Goal: Task Accomplishment & Management: Use online tool/utility

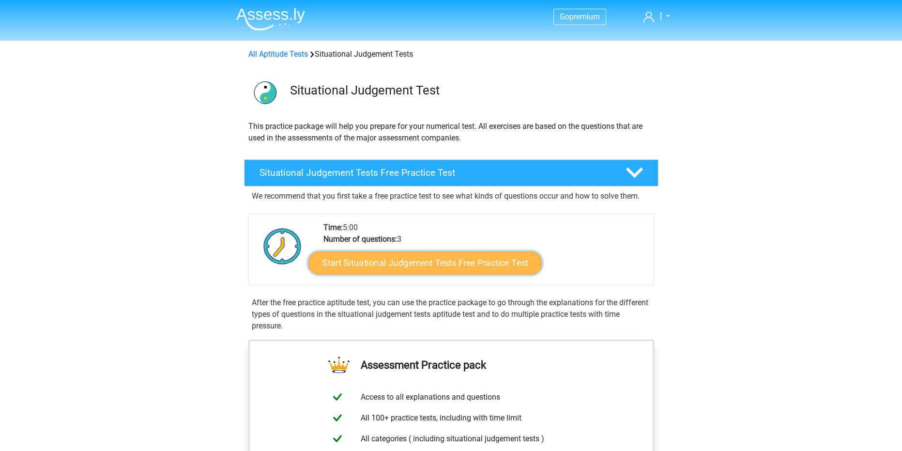
click at [451, 268] on link "Start Situational Judgement Tests Free Practice Test" at bounding box center [425, 262] width 234 height 23
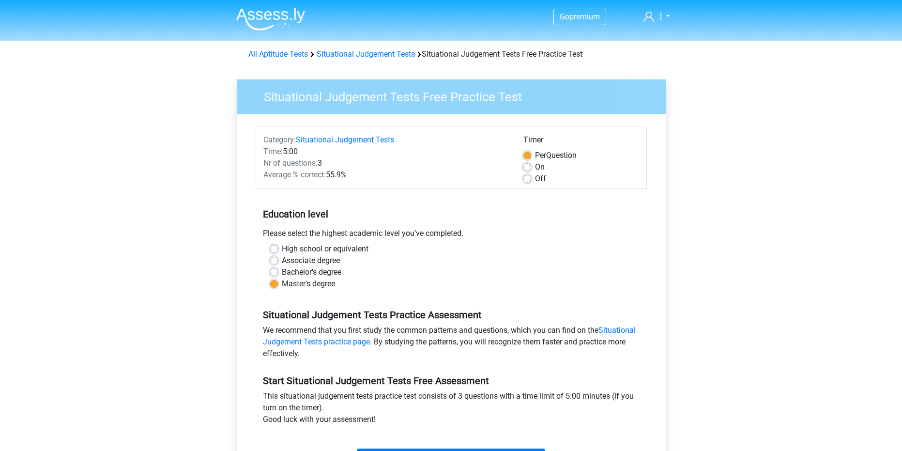
click at [535, 178] on label "Off" at bounding box center [540, 179] width 11 height 12
click at [526, 178] on input "Off" at bounding box center [527, 178] width 8 height 10
radio input "true"
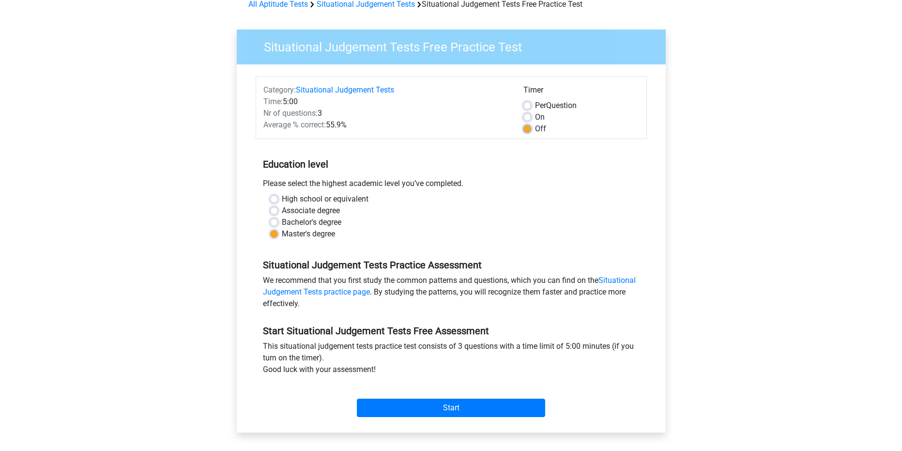
scroll to position [97, 0]
